Goal: Communication & Community: Answer question/provide support

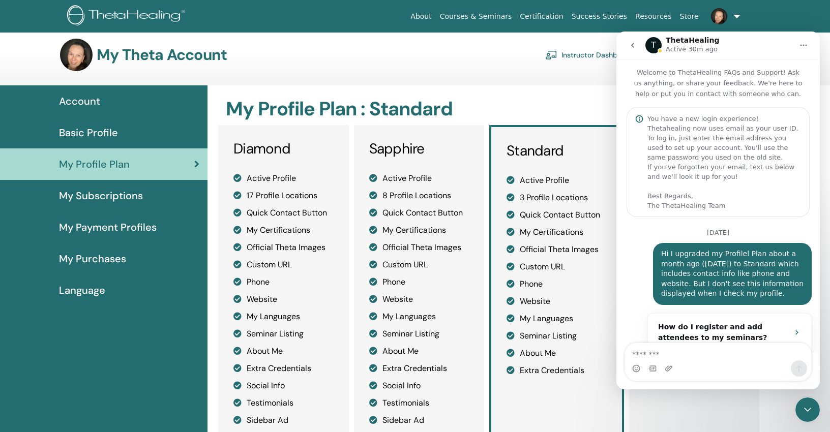
scroll to position [663, 0]
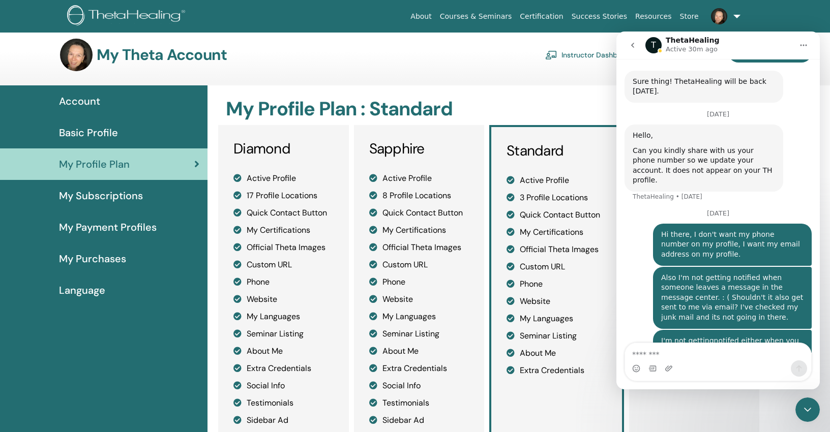
click at [737, 12] on link at bounding box center [724, 16] width 42 height 33
click at [737, 13] on link at bounding box center [724, 16] width 42 height 33
click at [720, 13] on img at bounding box center [719, 16] width 16 height 16
click at [806, 407] on icon "Close Intercom Messenger" at bounding box center [808, 410] width 12 height 12
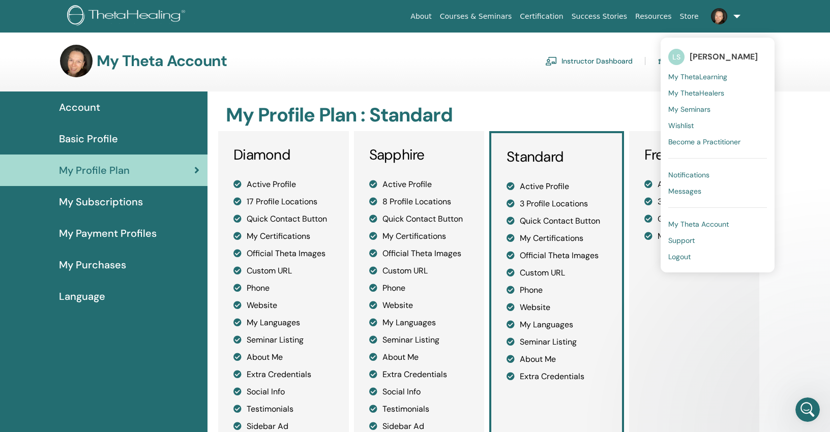
scroll to position [0, 0]
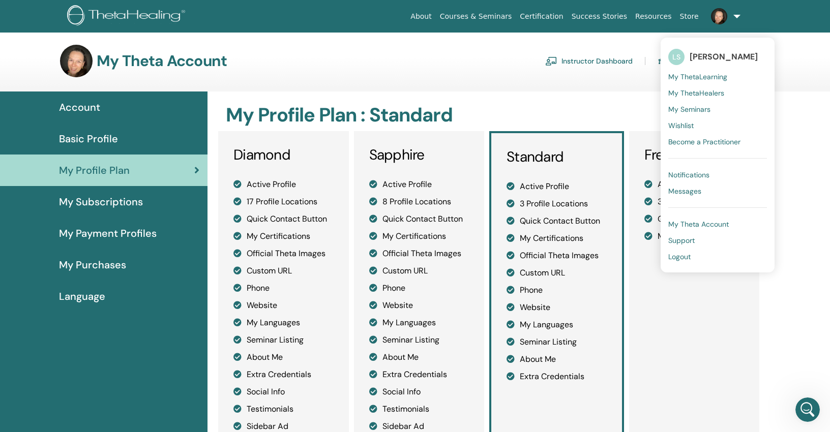
click at [676, 189] on span "Messages" at bounding box center [685, 191] width 33 height 9
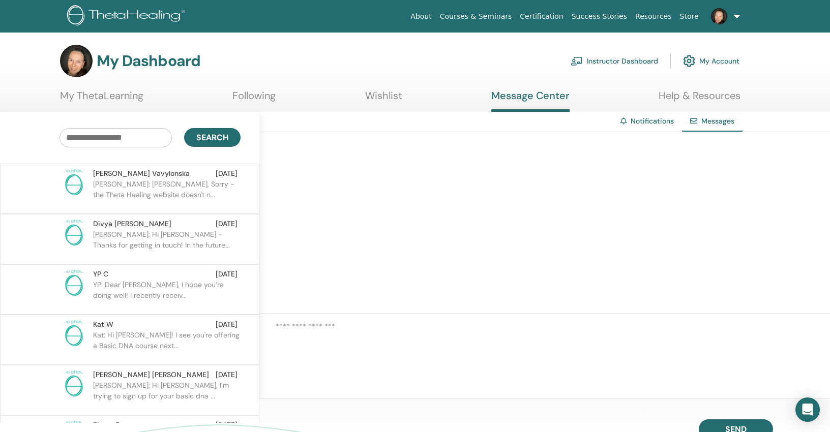
click at [164, 179] on p "Linda: H Diana, Sorry - the Theta Healing website doesn't n..." at bounding box center [167, 194] width 148 height 31
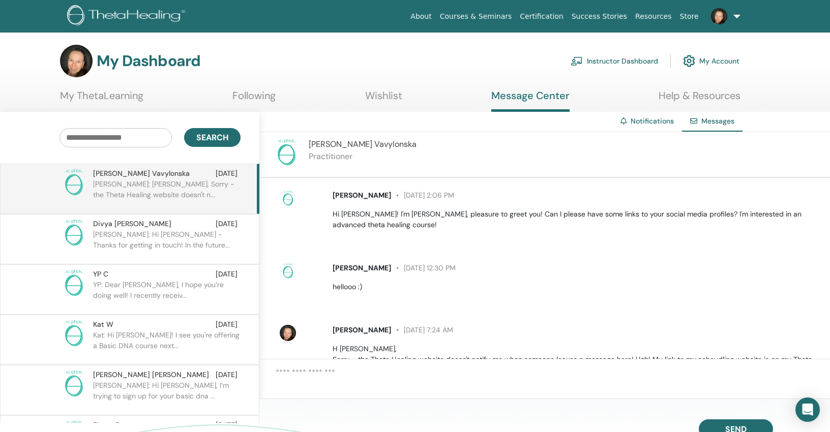
scroll to position [77, 0]
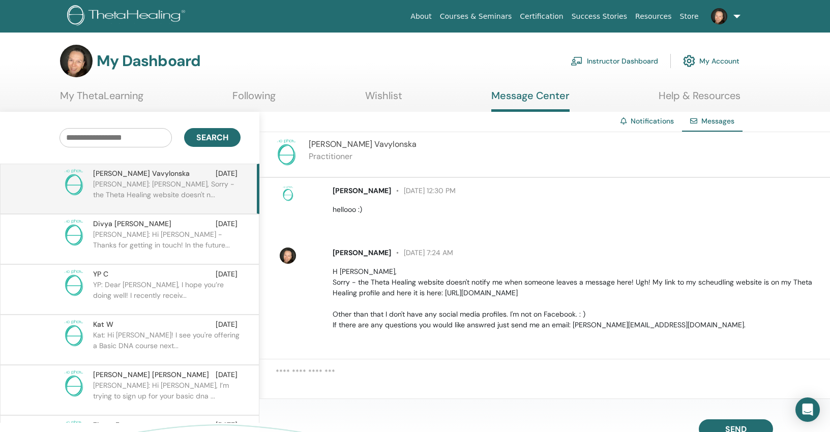
click at [719, 14] on img at bounding box center [719, 16] width 16 height 16
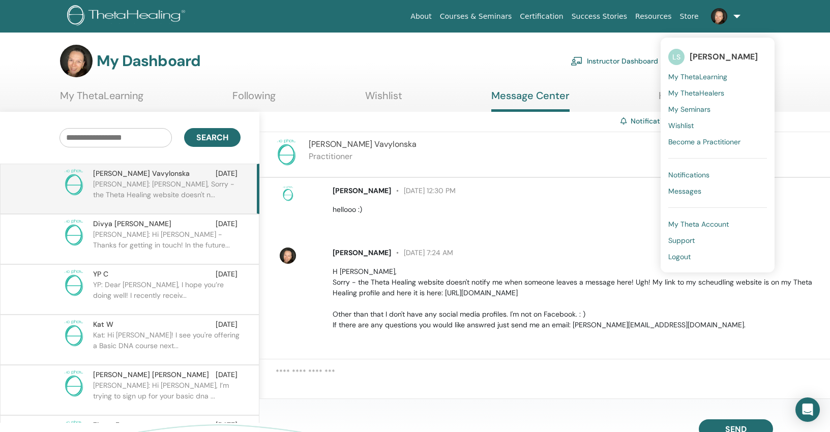
click at [611, 61] on link "Instructor Dashboard" at bounding box center [615, 61] width 88 height 22
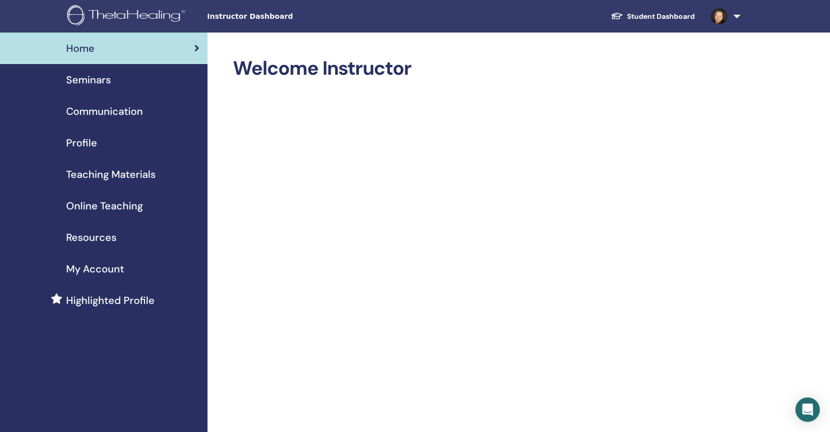
click at [84, 77] on span "Seminars" at bounding box center [88, 79] width 45 height 15
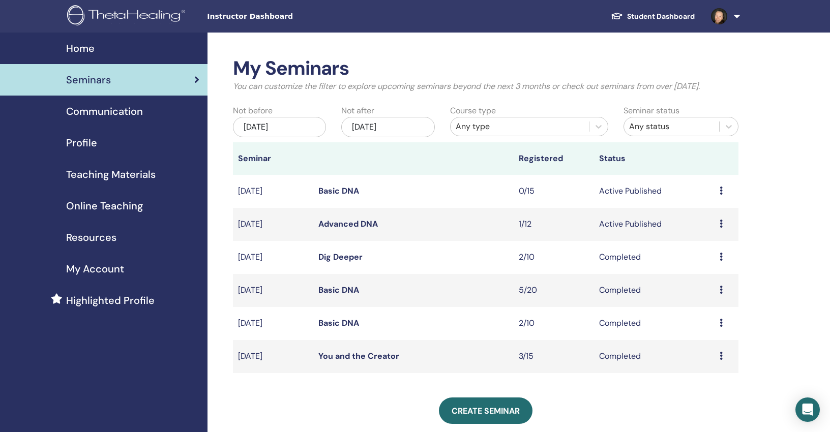
click at [339, 188] on link "Basic DNA" at bounding box center [338, 191] width 41 height 11
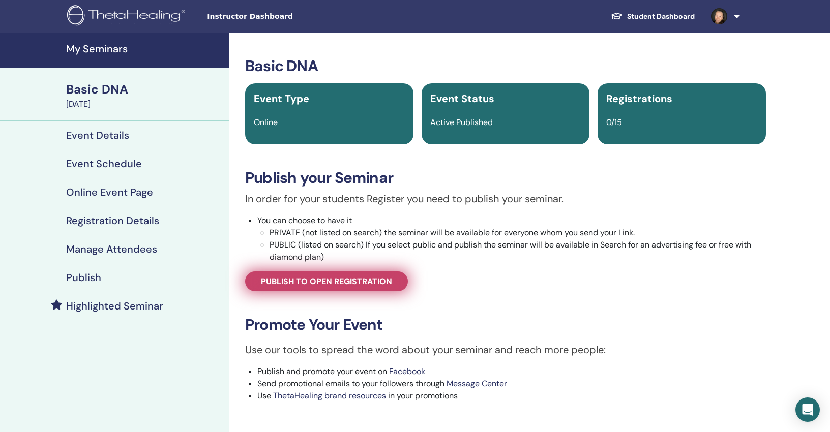
click at [370, 281] on span "Publish to open registration" at bounding box center [326, 281] width 131 height 11
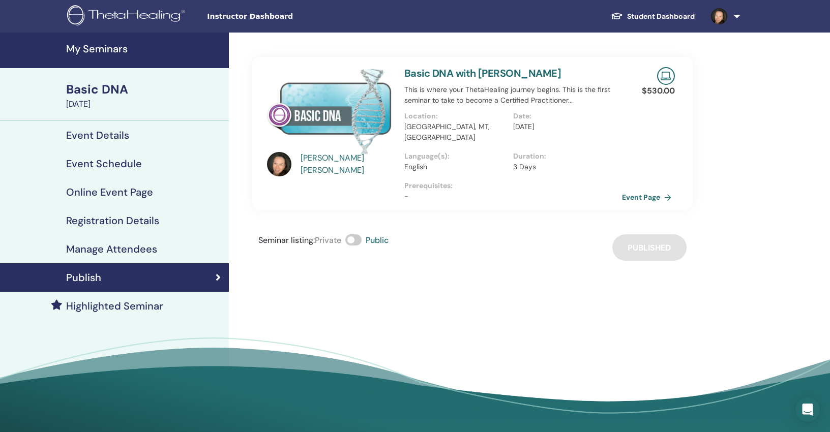
click at [329, 163] on div "[PERSON_NAME]" at bounding box center [348, 164] width 94 height 24
click at [321, 165] on div "Linda Subryan" at bounding box center [348, 164] width 94 height 24
click at [275, 165] on img at bounding box center [279, 164] width 24 height 24
click at [647, 190] on link "Event Page" at bounding box center [650, 197] width 53 height 15
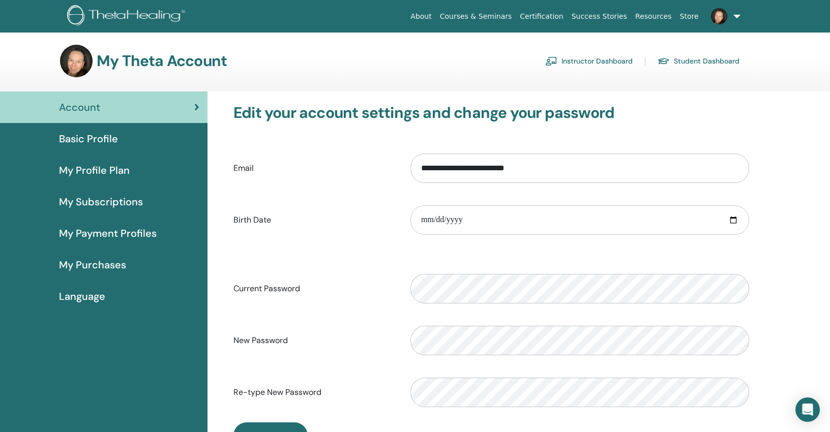
click at [103, 135] on span "Basic Profile" at bounding box center [88, 138] width 59 height 15
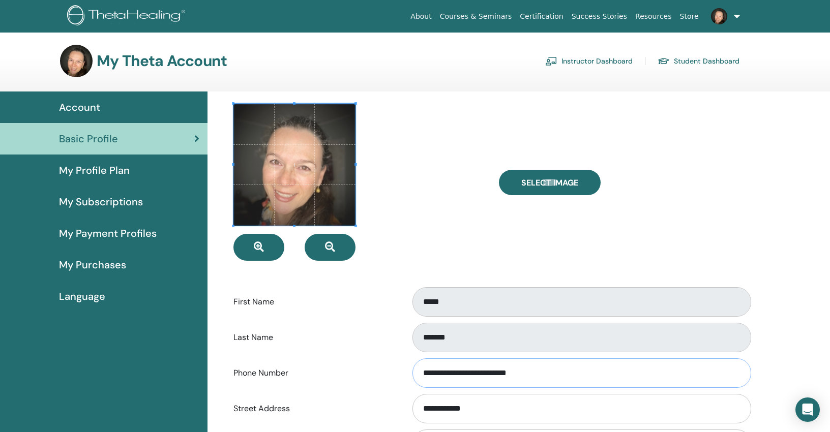
type input "**********"
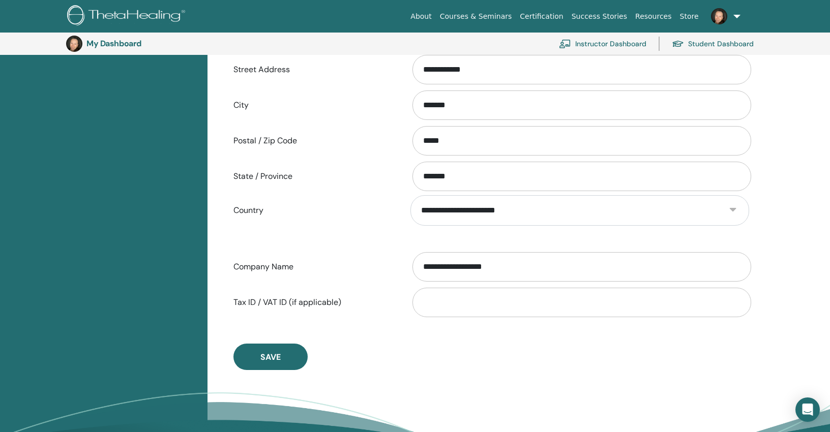
scroll to position [374, 0]
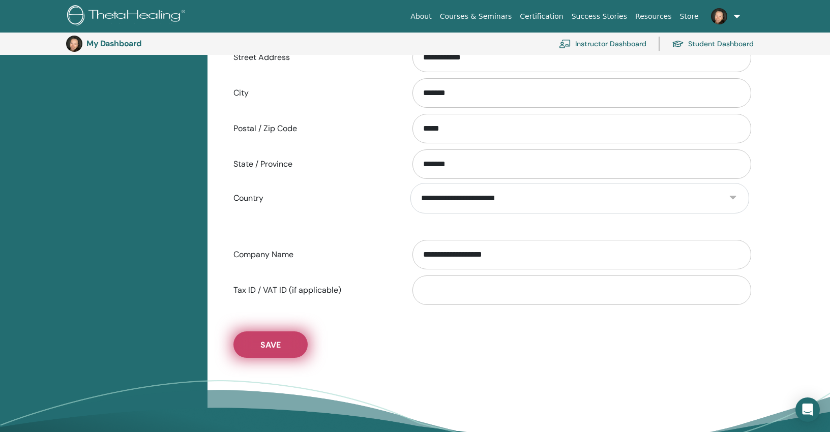
click at [276, 343] on span "Save" at bounding box center [270, 345] width 20 height 11
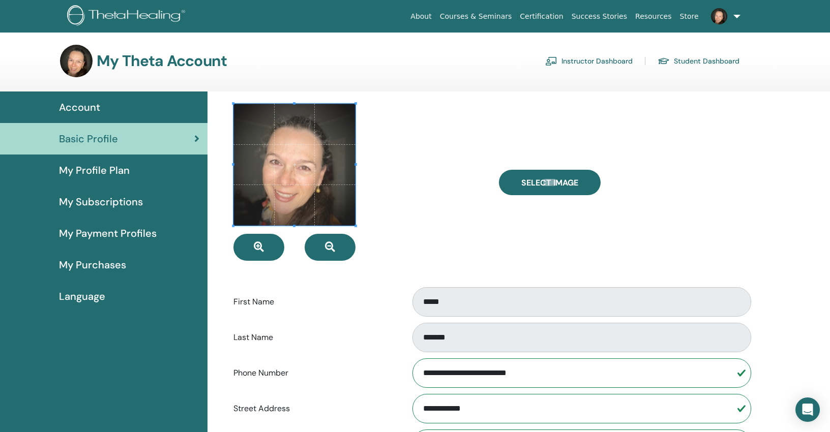
scroll to position [0, 0]
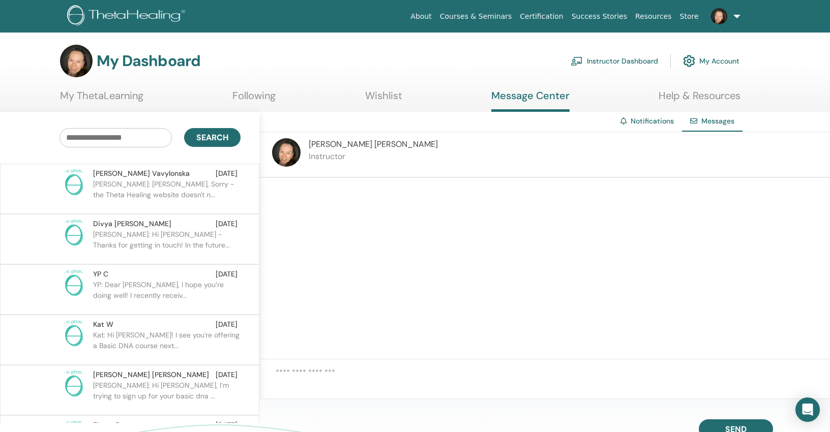
scroll to position [1957, 0]
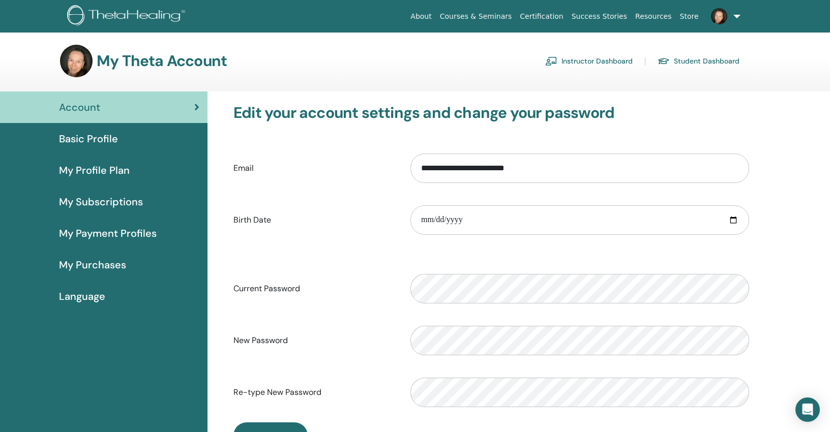
click at [691, 59] on link "Student Dashboard" at bounding box center [699, 61] width 82 height 16
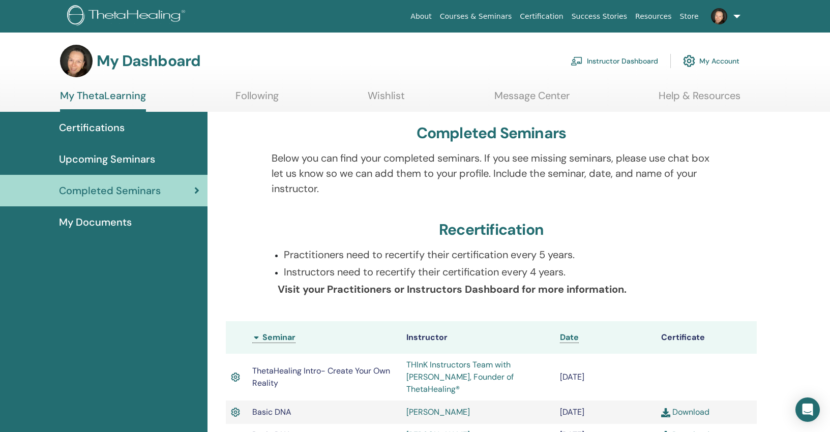
click at [107, 126] on span "Certifications" at bounding box center [92, 127] width 66 height 15
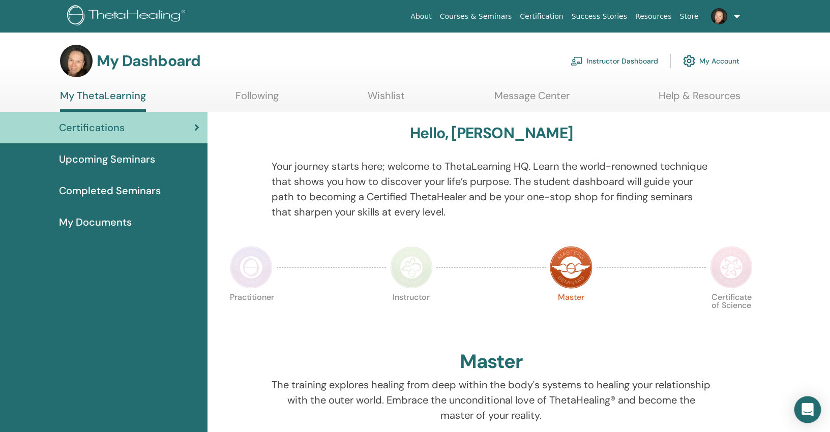
click at [801, 406] on div "Open Intercom Messenger" at bounding box center [808, 410] width 27 height 27
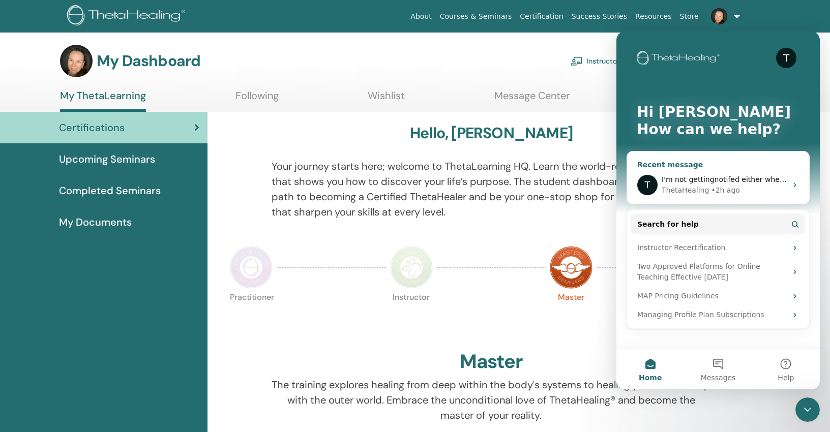
click at [744, 188] on div "ThetaHealing • 2h ago" at bounding box center [724, 190] width 125 height 11
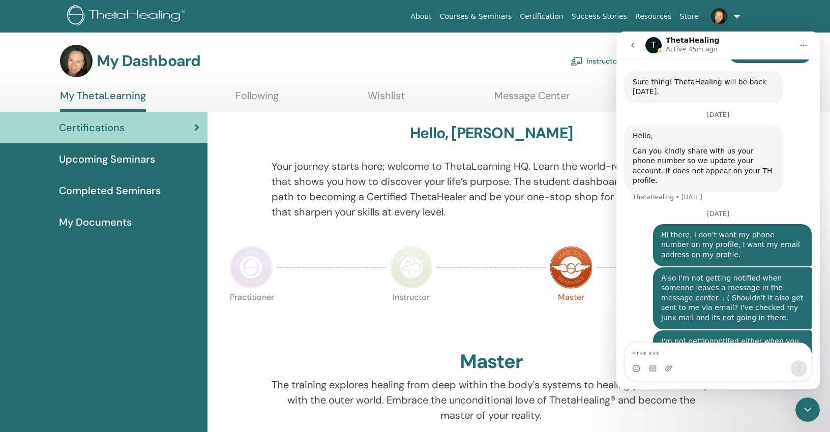
scroll to position [663, 0]
click at [605, 56] on link "Instructor Dashboard" at bounding box center [615, 61] width 88 height 22
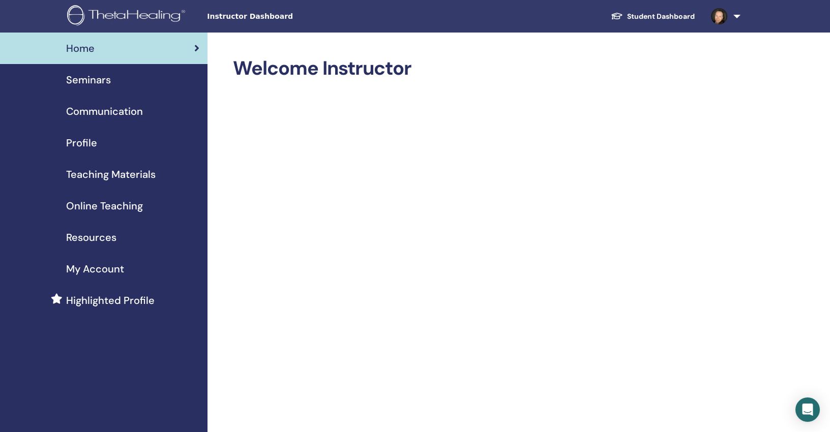
click at [95, 77] on span "Seminars" at bounding box center [88, 79] width 45 height 15
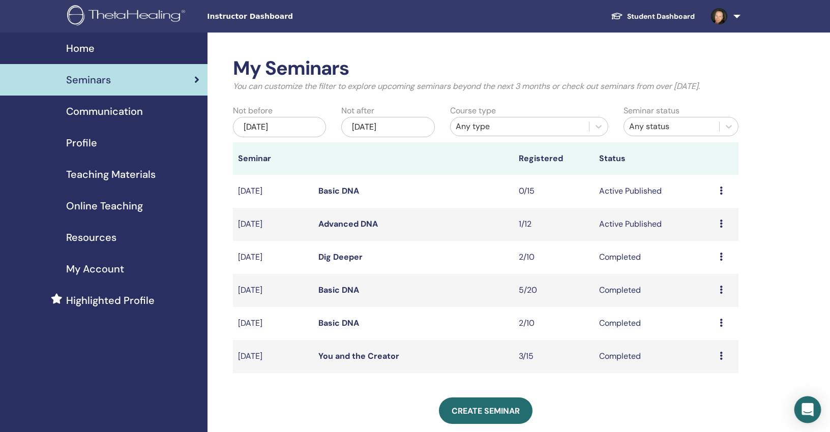
click at [808, 404] on div "Open Intercom Messenger" at bounding box center [808, 410] width 27 height 27
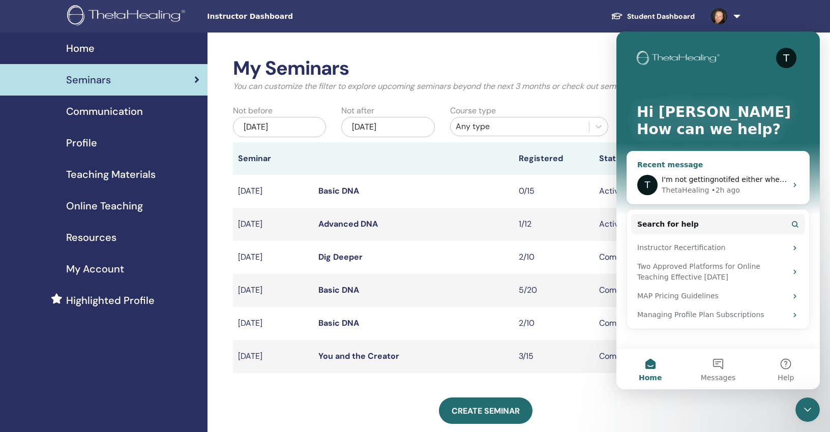
click at [718, 176] on span "I'm not gettingnotifed either when you leave a reply here in this chat. . . . .…" at bounding box center [800, 180] width 276 height 8
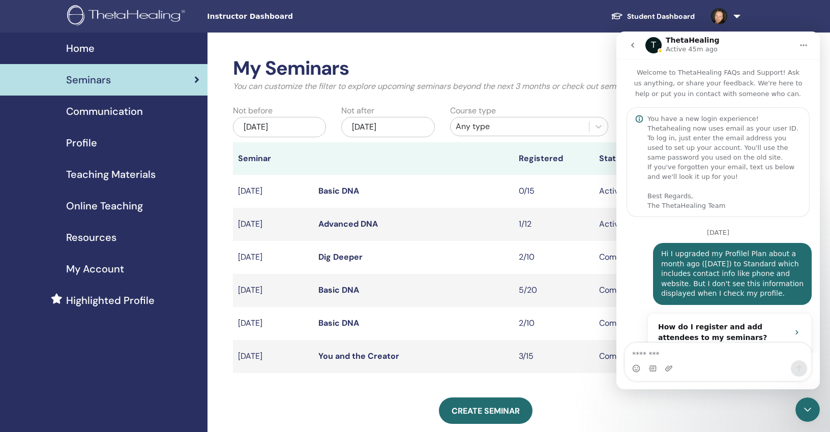
scroll to position [663, 0]
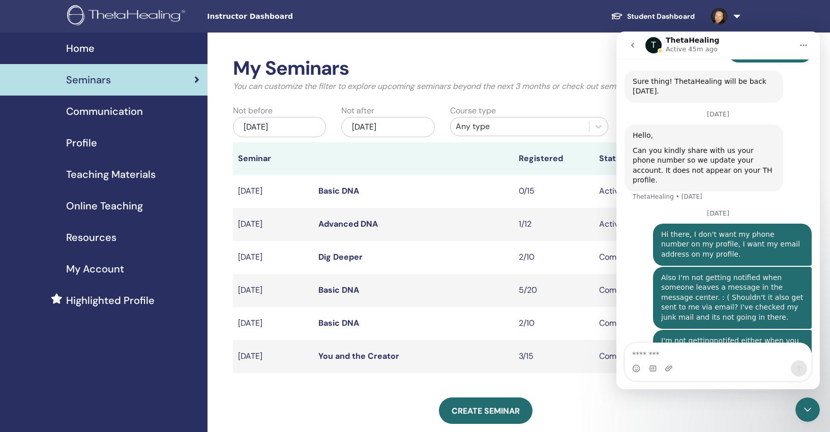
click at [335, 405] on div "Create seminar" at bounding box center [486, 411] width 506 height 26
click at [812, 411] on icon "Close Intercom Messenger" at bounding box center [808, 410] width 12 height 12
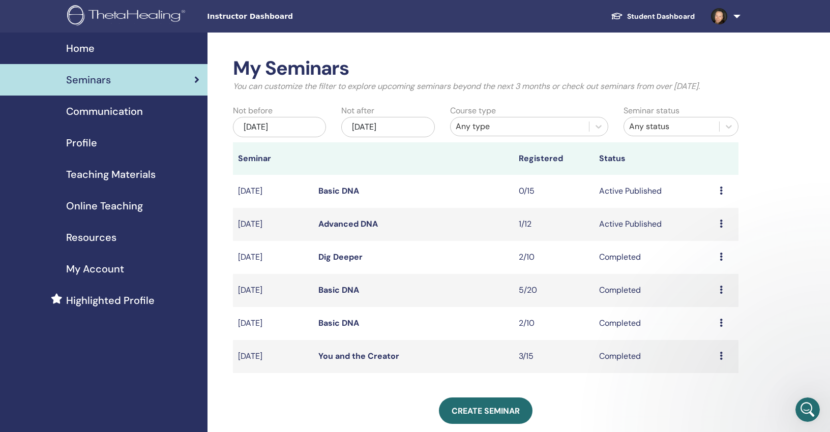
scroll to position [0, 0]
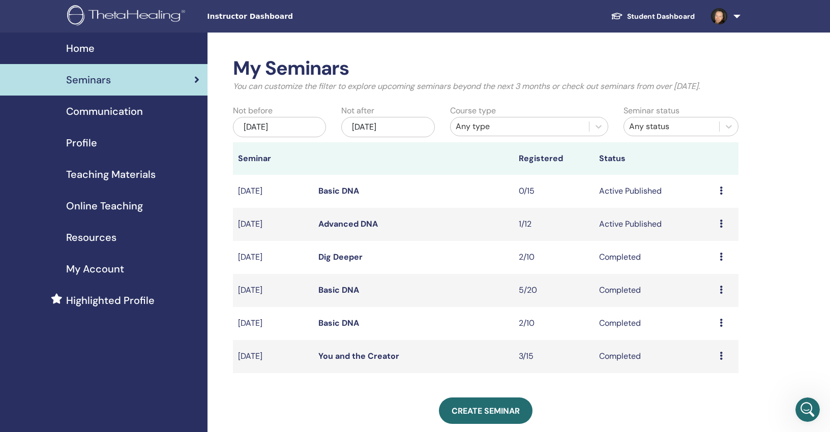
click at [718, 15] on img at bounding box center [719, 16] width 16 height 16
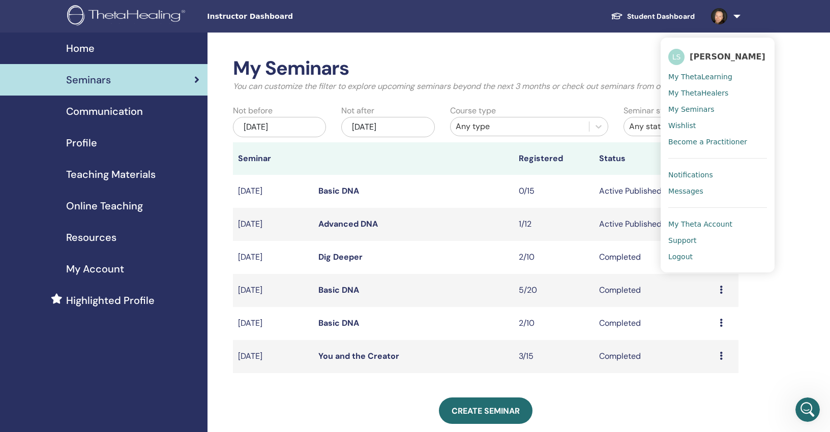
click at [682, 189] on span "Messages" at bounding box center [686, 191] width 35 height 9
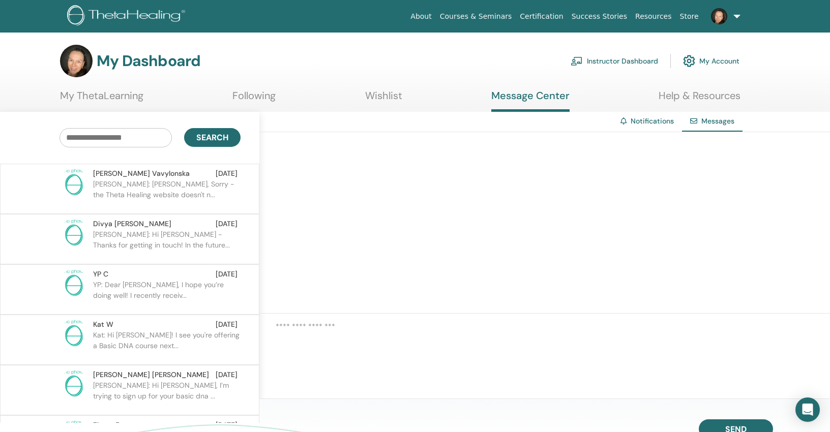
click at [170, 192] on p "[PERSON_NAME]: [PERSON_NAME], Sorry - the Theta Healing website doesn't n..." at bounding box center [167, 194] width 148 height 31
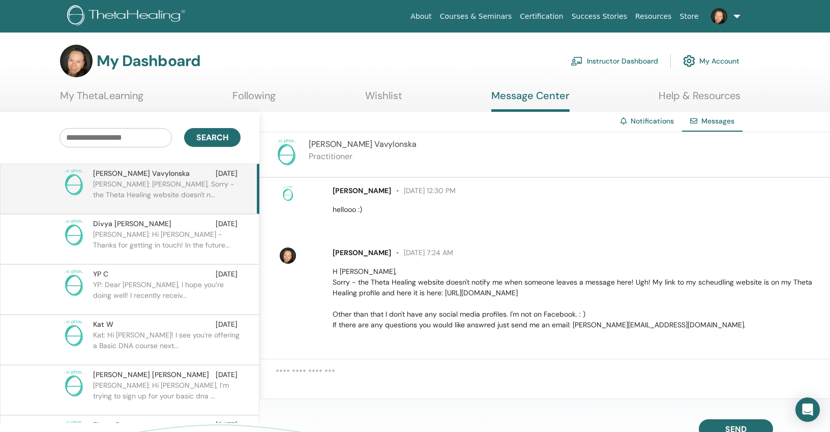
scroll to position [77, 0]
click at [384, 372] on textarea at bounding box center [553, 381] width 555 height 29
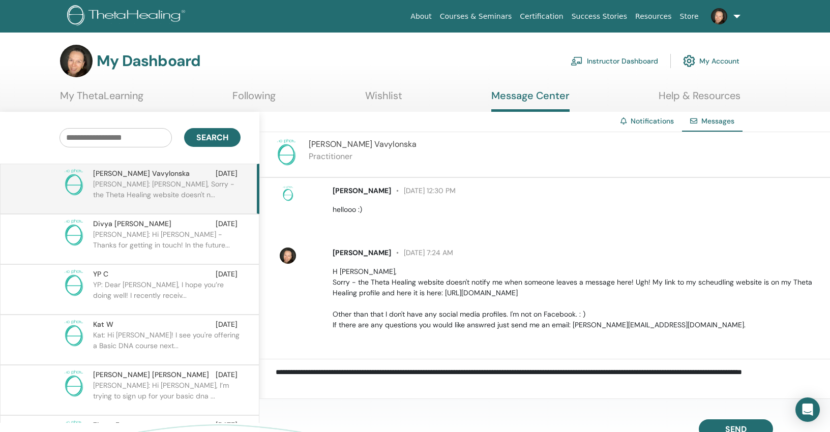
scroll to position [4, 0]
type textarea "**********"
click at [719, 425] on button "Send" at bounding box center [736, 429] width 74 height 19
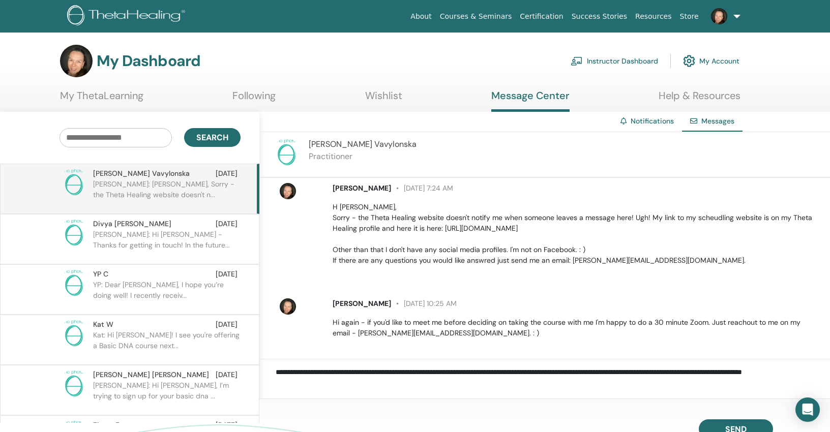
scroll to position [150, 0]
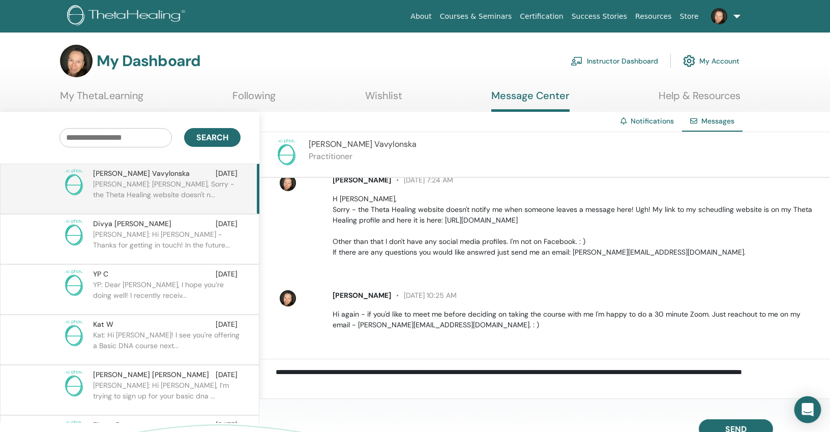
click at [807, 408] on icon "Open Intercom Messenger" at bounding box center [808, 409] width 12 height 13
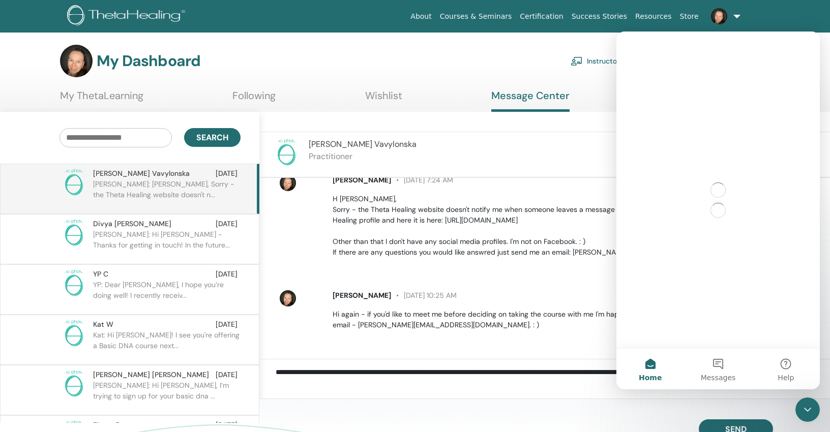
scroll to position [0, 0]
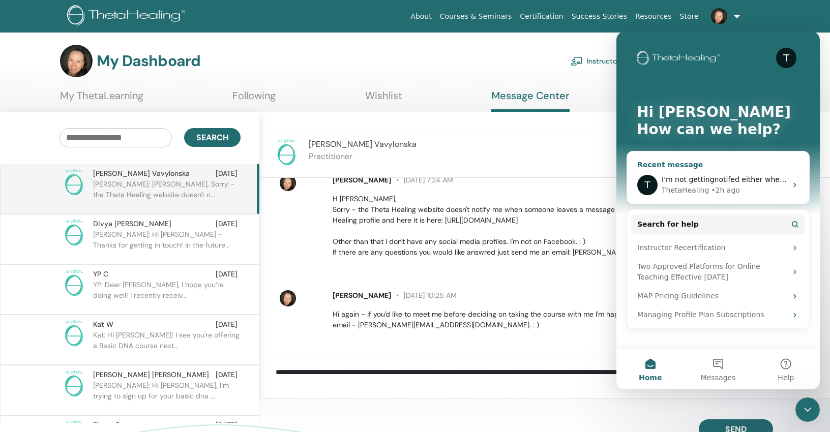
click at [718, 171] on div "T I'm not gettingnotifed either when you leave a reply here in this chat. . . .…" at bounding box center [718, 185] width 182 height 38
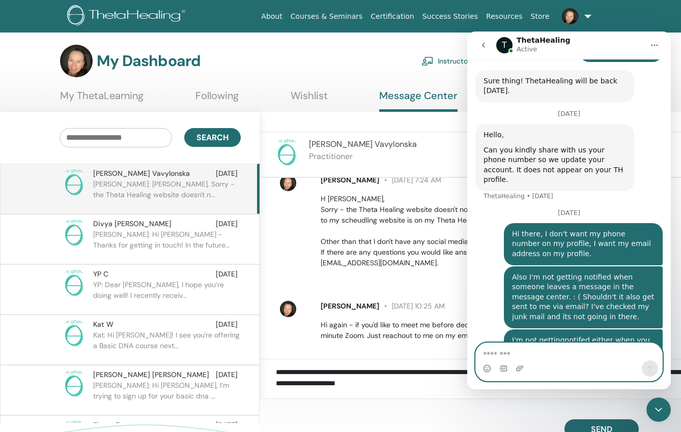
scroll to position [663, 0]
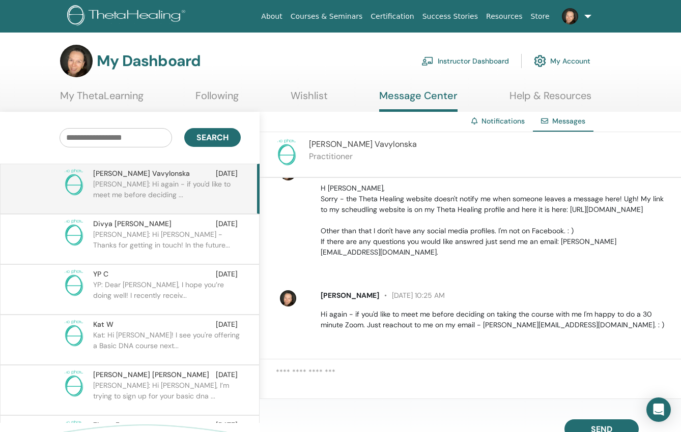
scroll to position [161, 0]
click at [661, 408] on icon "Open Intercom Messenger" at bounding box center [658, 409] width 12 height 13
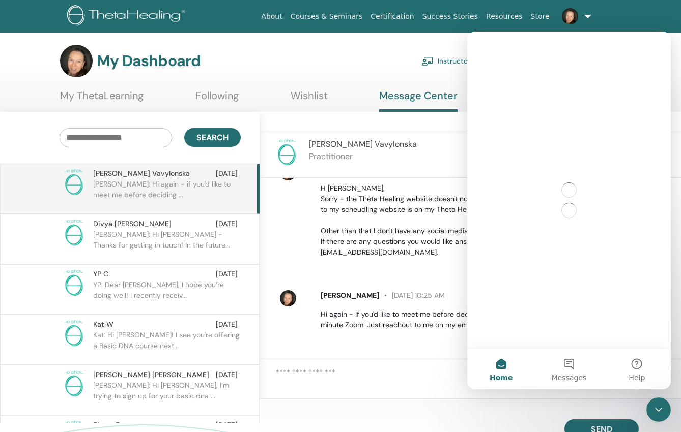
scroll to position [0, 0]
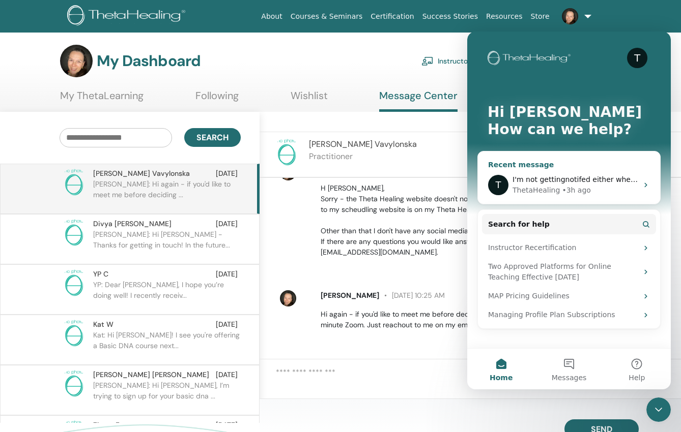
click at [591, 184] on span "I'm not gettingnotifed either when you leave a reply here in this chat. . . . .…" at bounding box center [650, 180] width 276 height 8
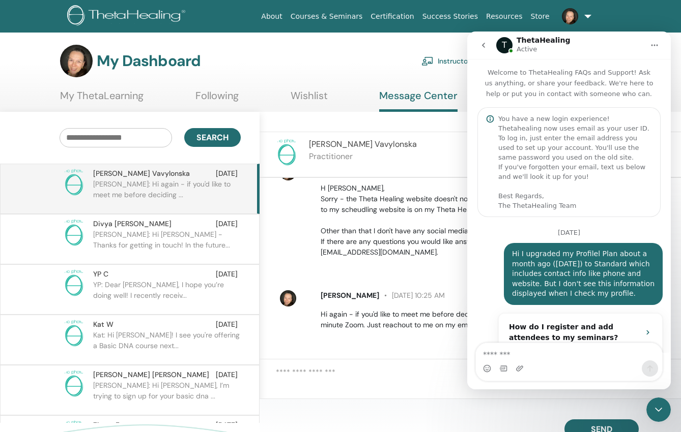
scroll to position [663, 0]
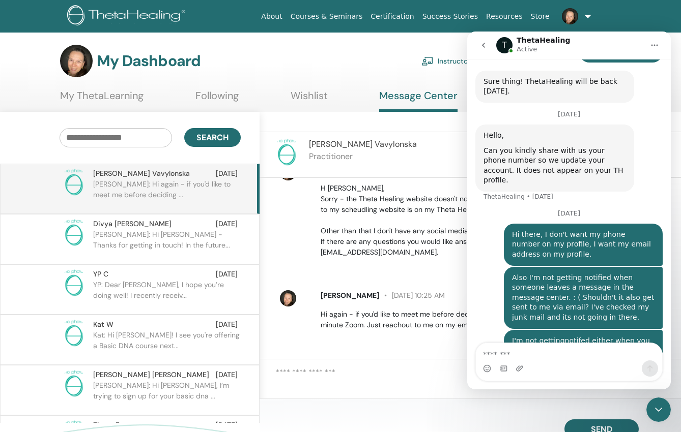
click at [661, 412] on icon "Close Intercom Messenger" at bounding box center [658, 410] width 12 height 12
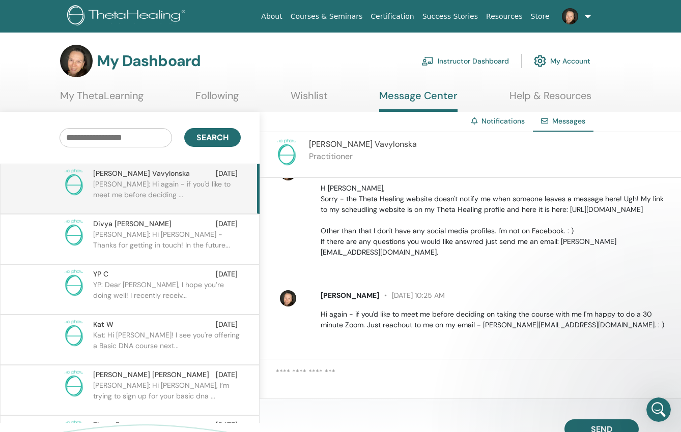
scroll to position [0, 0]
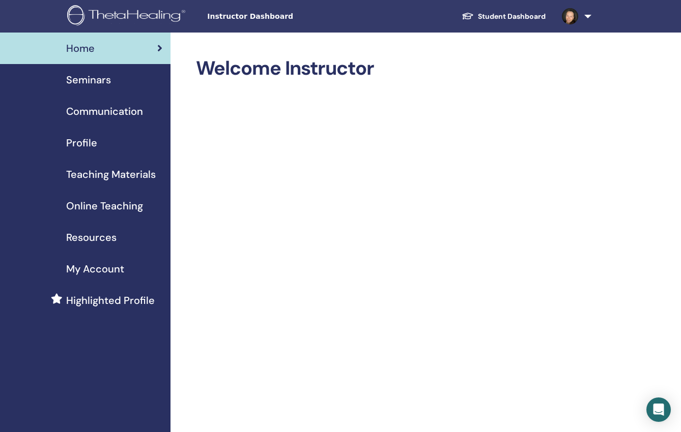
click at [103, 78] on span "Seminars" at bounding box center [88, 79] width 45 height 15
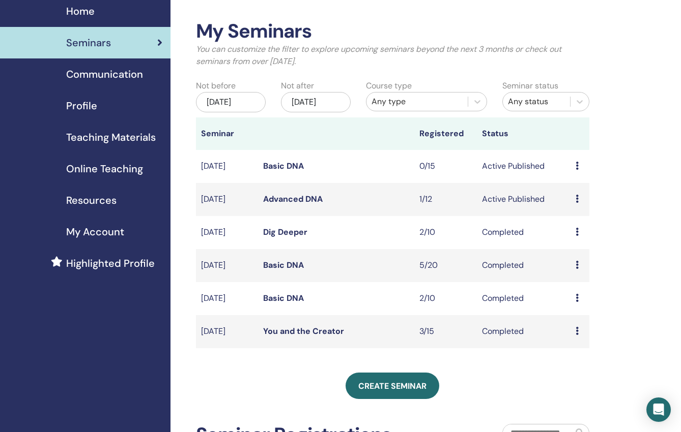
scroll to position [40, 0]
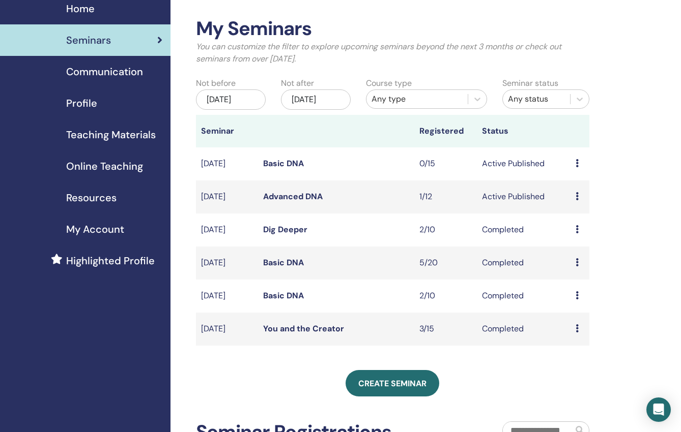
click at [238, 102] on div "[DATE]" at bounding box center [231, 100] width 70 height 20
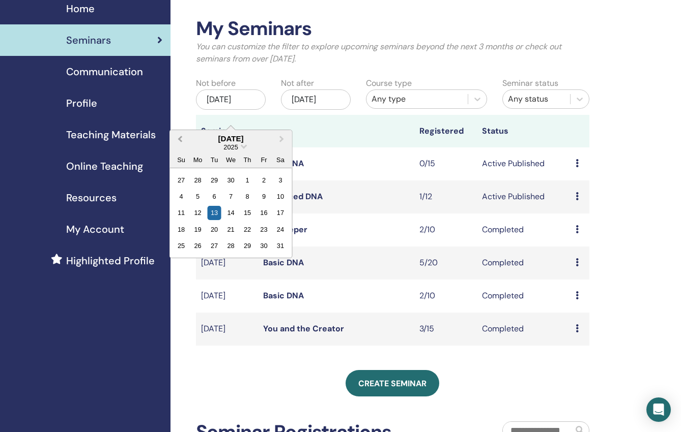
click at [180, 139] on span "Previous Month" at bounding box center [180, 138] width 0 height 11
click at [229, 177] on div "1" at bounding box center [230, 180] width 14 height 14
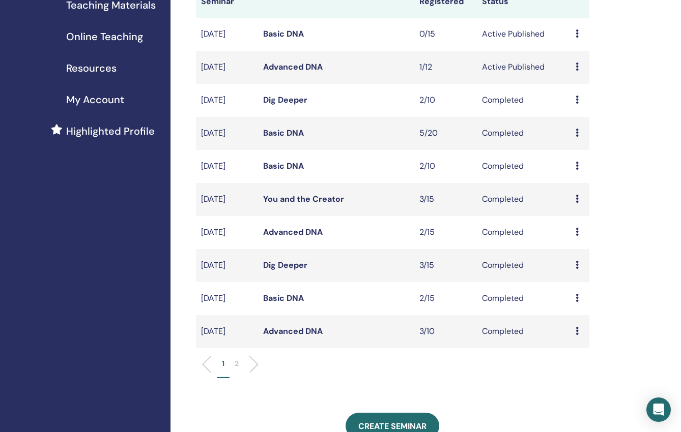
scroll to position [167, 0]
